Goal: Find contact information: Find contact information

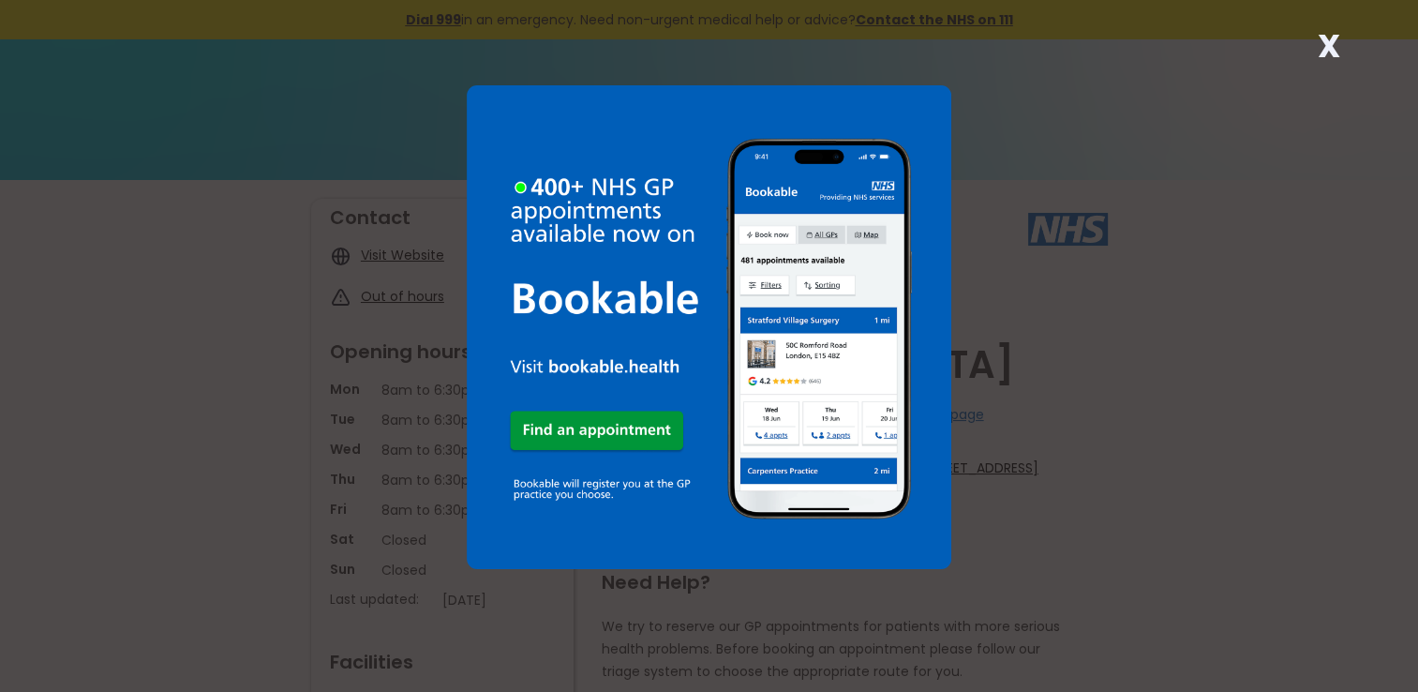
click at [1324, 54] on strong "X" at bounding box center [1328, 45] width 22 height 45
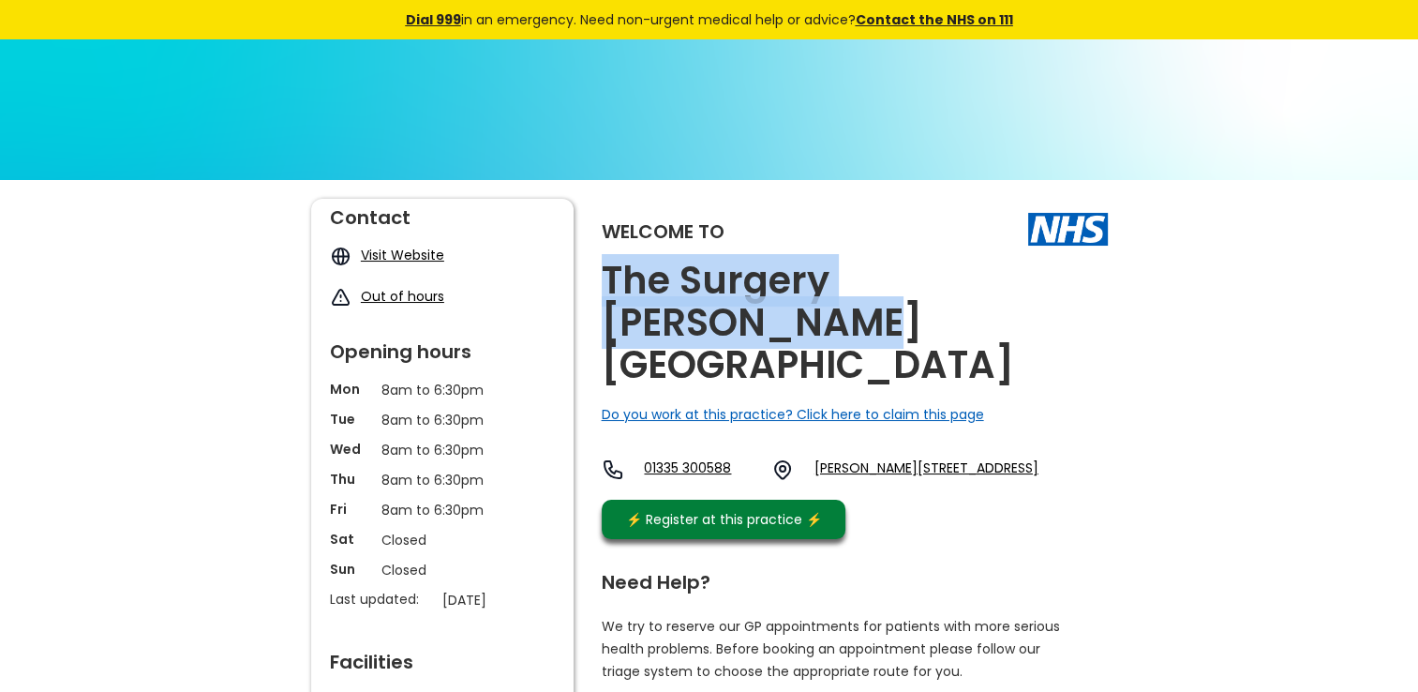
drag, startPoint x: 591, startPoint y: 279, endPoint x: 1088, endPoint y: 284, distance: 497.8
copy h2 "The Surgery [PERSON_NAME][GEOGRAPHIC_DATA]"
drag, startPoint x: 836, startPoint y: 380, endPoint x: 980, endPoint y: 399, distance: 144.8
click at [980, 458] on div "01335 [STREET_ADDRESS][PERSON_NAME]" at bounding box center [820, 469] width 437 height 22
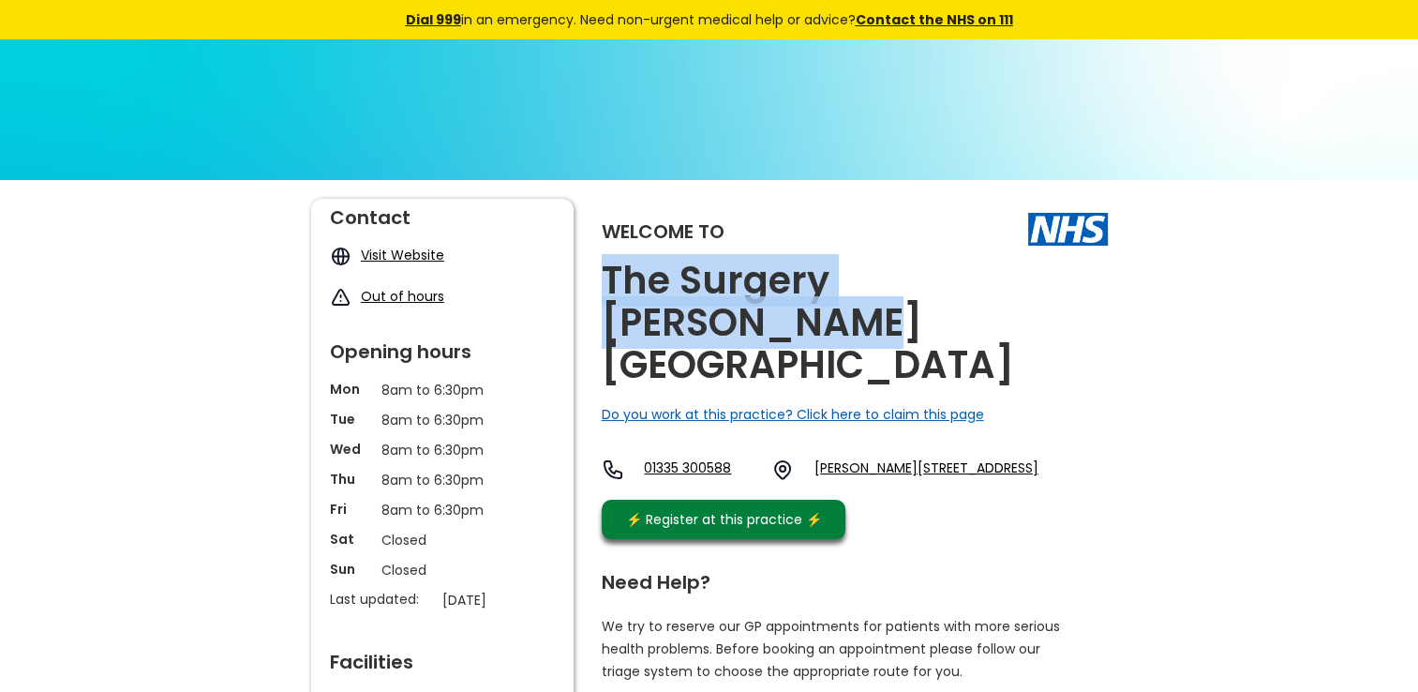
copy link "[PERSON_NAME][STREET_ADDRESS]"
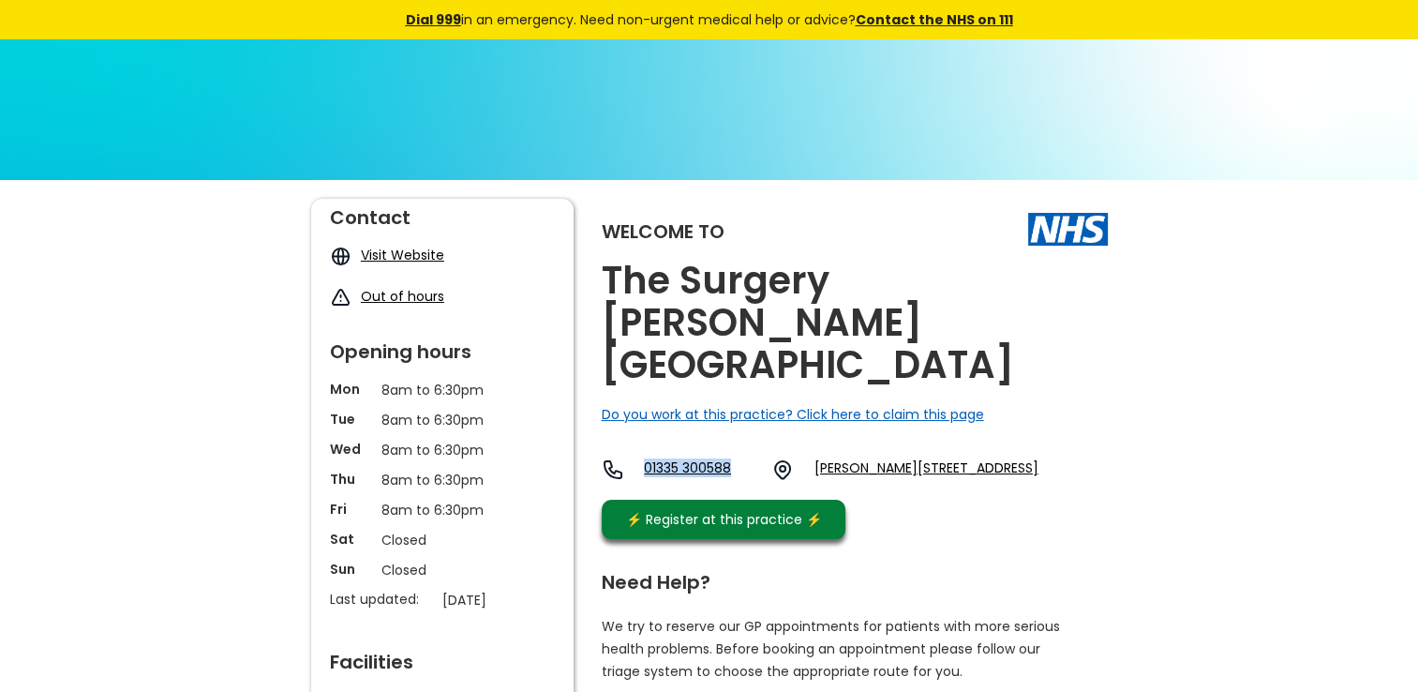
drag, startPoint x: 639, startPoint y: 384, endPoint x: 737, endPoint y: 389, distance: 97.6
click at [737, 458] on div "01335 [STREET_ADDRESS][PERSON_NAME]" at bounding box center [820, 469] width 437 height 22
copy link "01335 300588"
